Goal: Entertainment & Leisure: Consume media (video, audio)

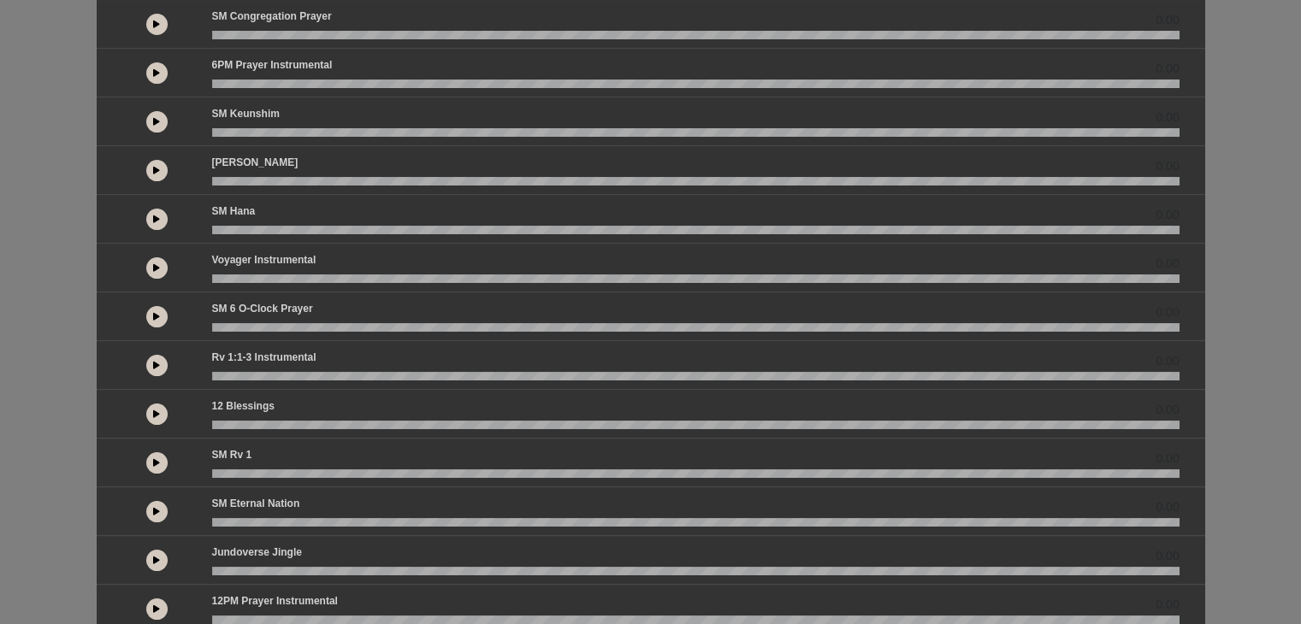
scroll to position [184, 0]
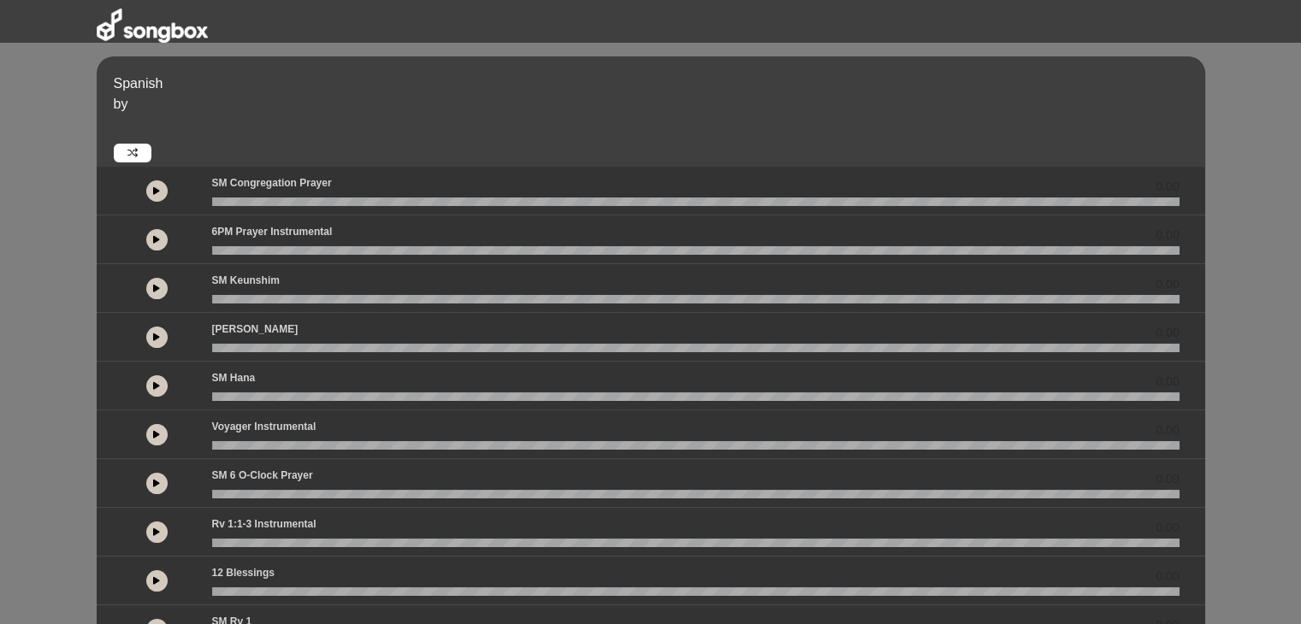
click at [153, 189] on icon at bounding box center [156, 190] width 7 height 9
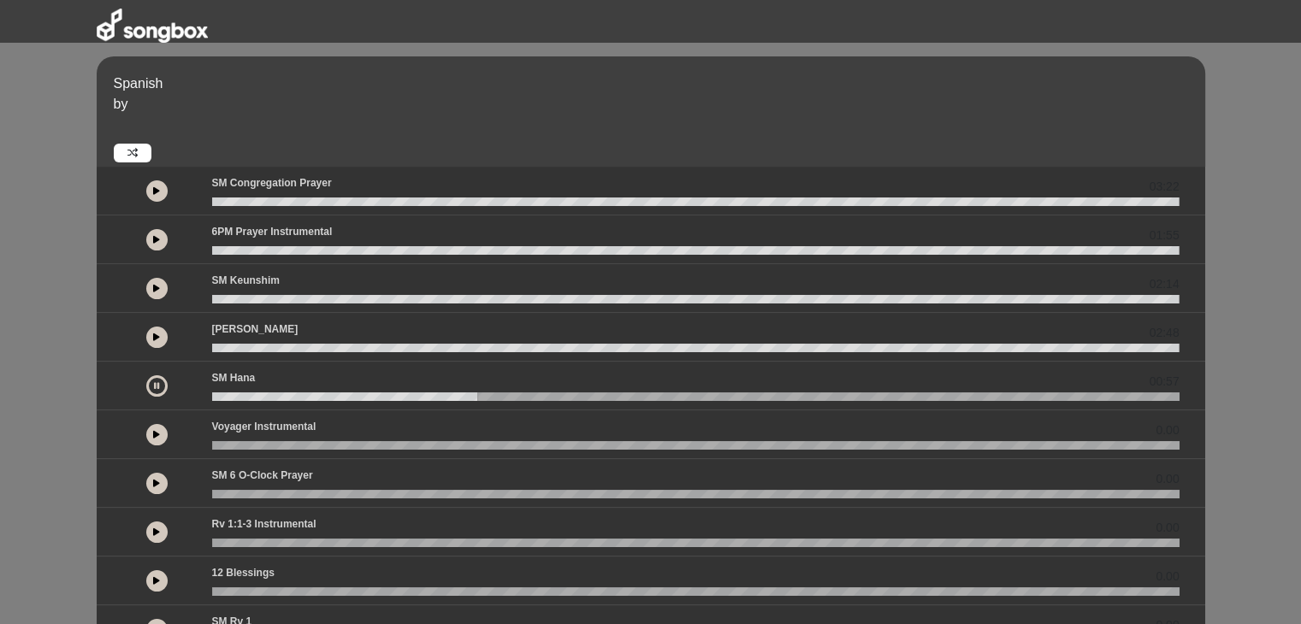
click at [154, 383] on icon at bounding box center [156, 386] width 5 height 9
click at [154, 383] on icon at bounding box center [156, 386] width 7 height 9
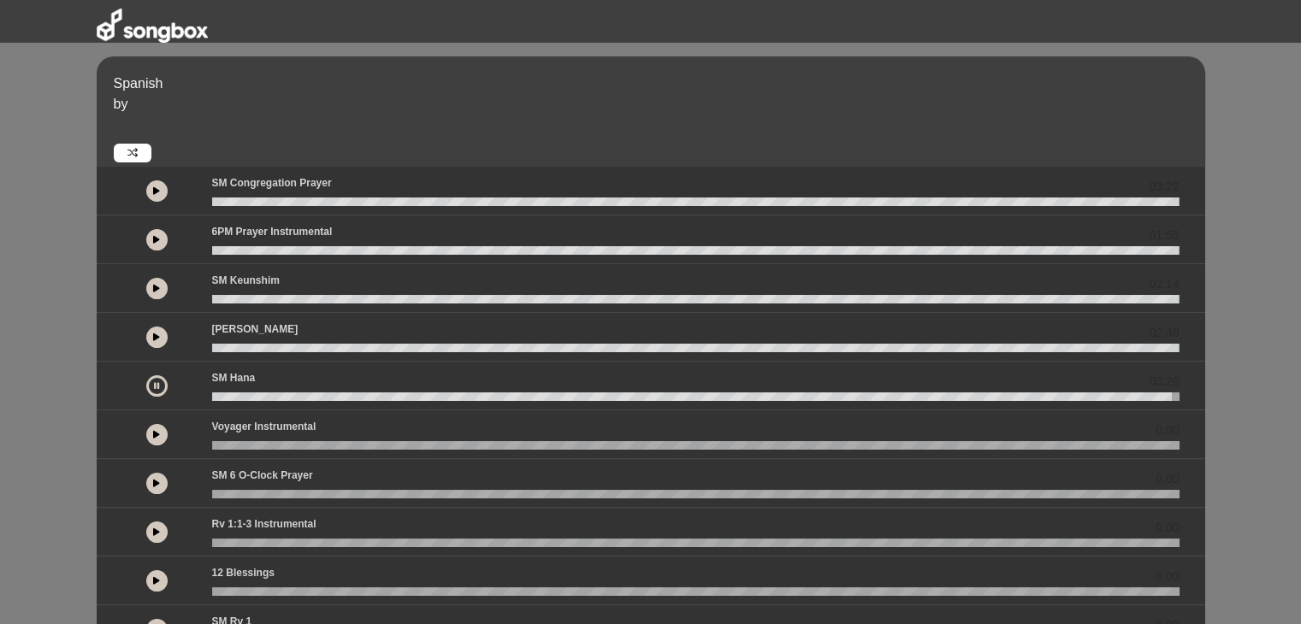
drag, startPoint x: 768, startPoint y: 69, endPoint x: 650, endPoint y: 65, distance: 118.1
click at [650, 65] on div "Spanish by" at bounding box center [651, 111] width 1109 height 110
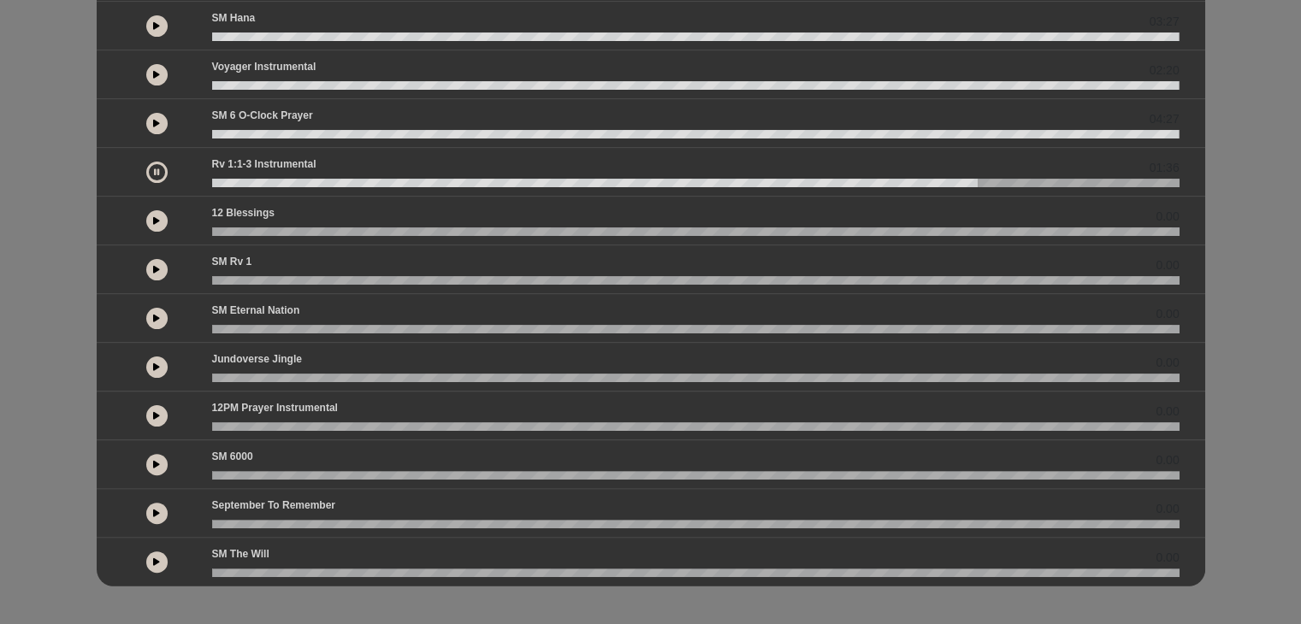
scroll to position [359, 0]
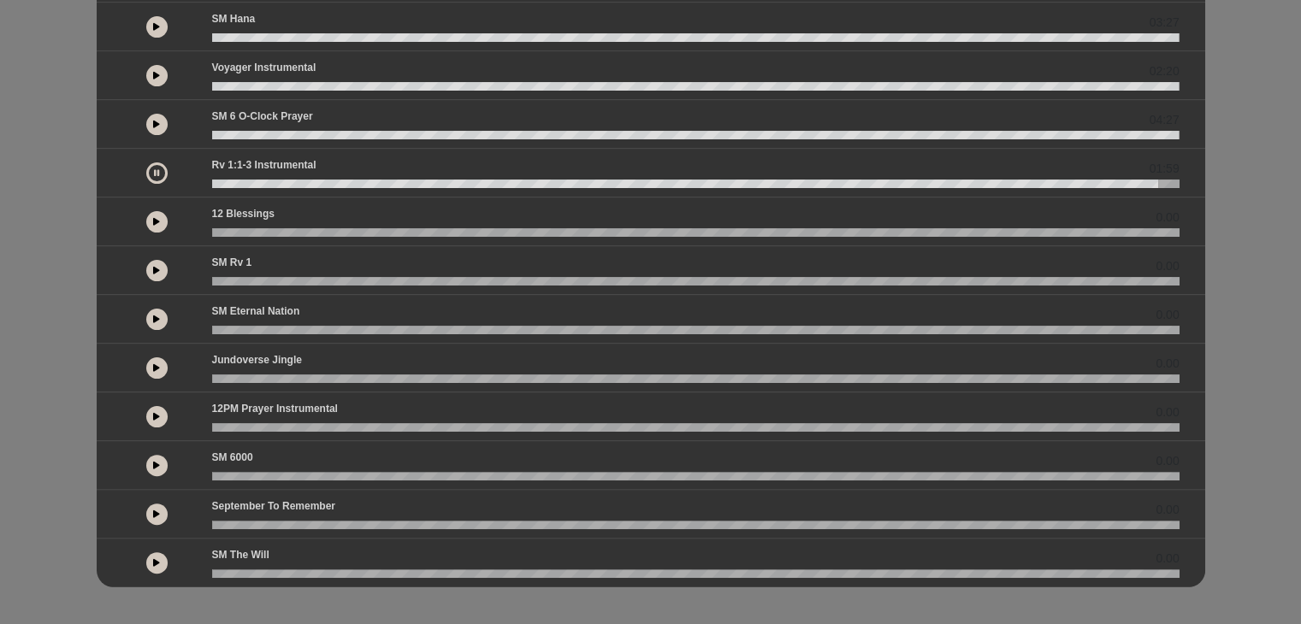
click at [157, 260] on button at bounding box center [156, 270] width 21 height 21
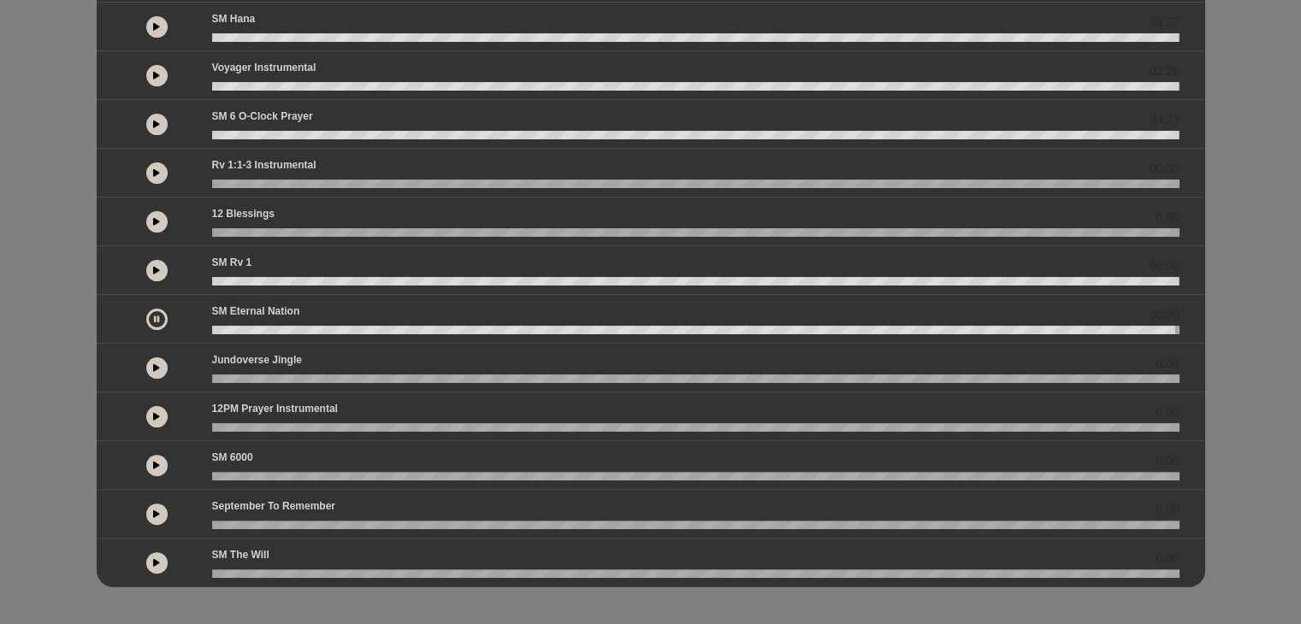
click at [157, 413] on icon at bounding box center [156, 416] width 7 height 9
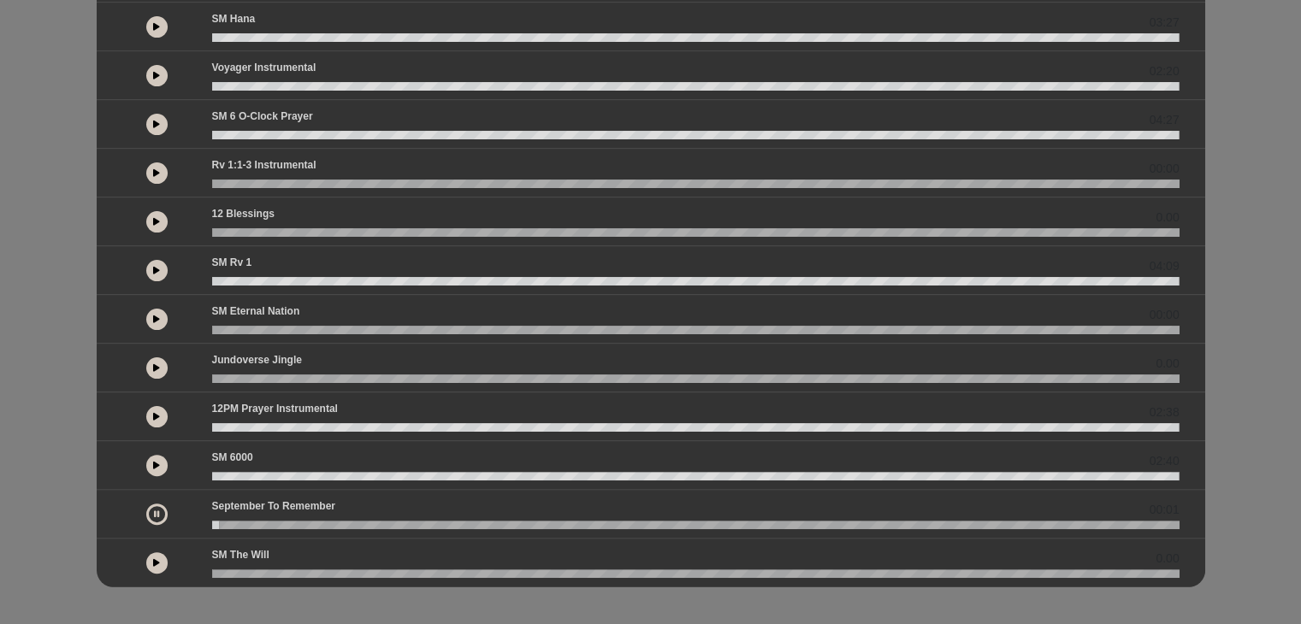
click at [155, 559] on icon at bounding box center [156, 563] width 7 height 9
